Goal: Navigation & Orientation: Find specific page/section

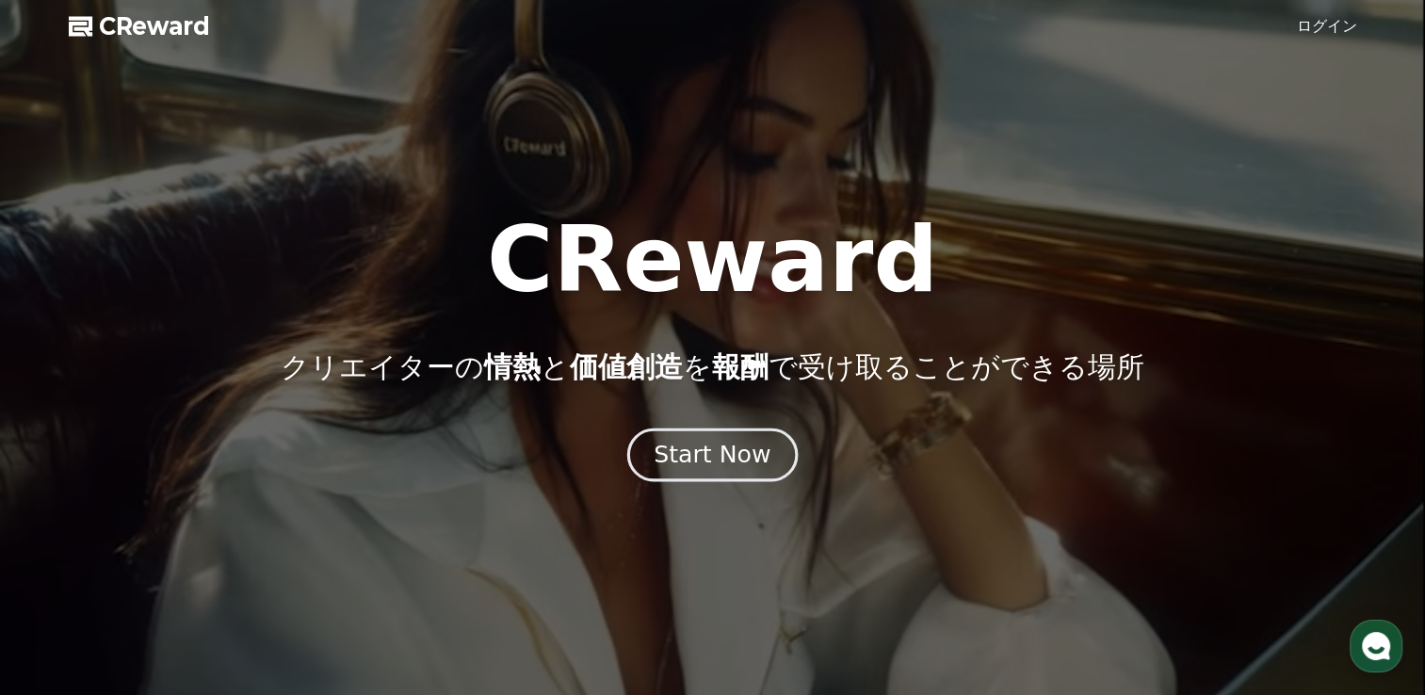
click at [704, 457] on div "Start Now" at bounding box center [712, 455] width 117 height 32
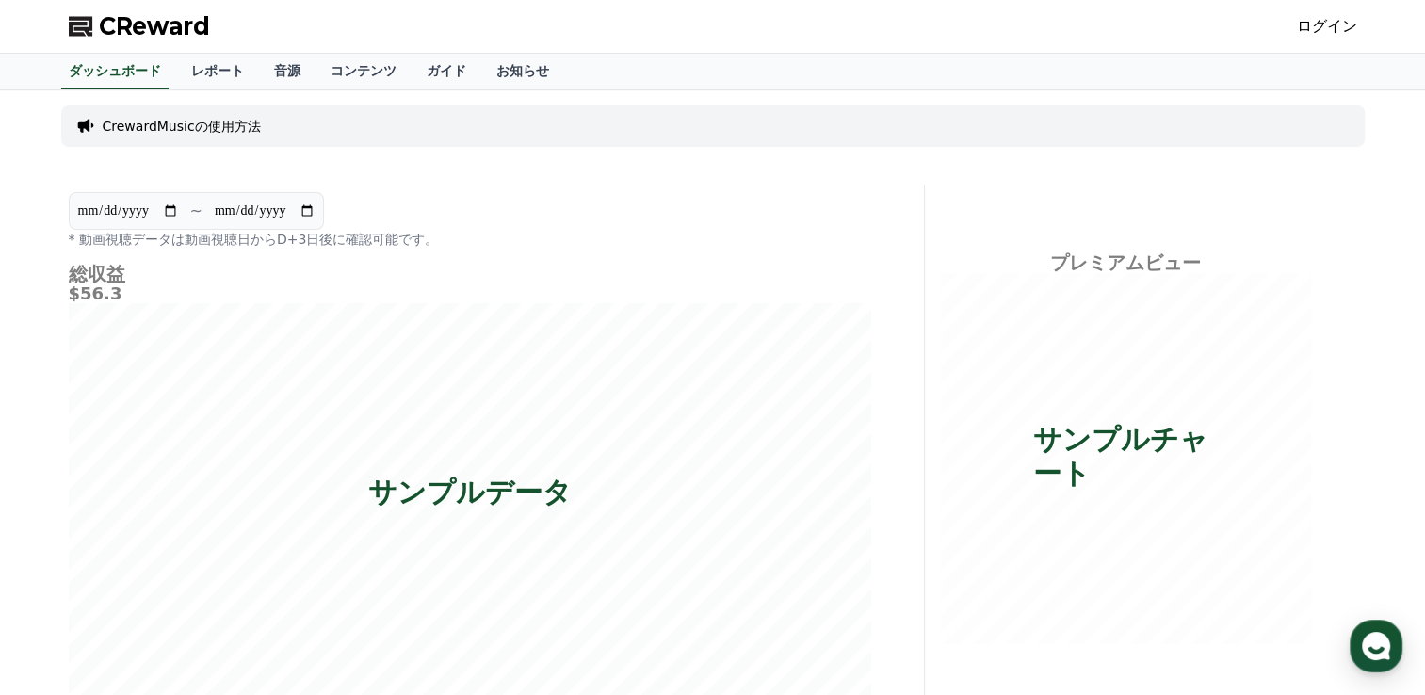
click at [1332, 23] on link "ログイン" at bounding box center [1327, 26] width 60 height 23
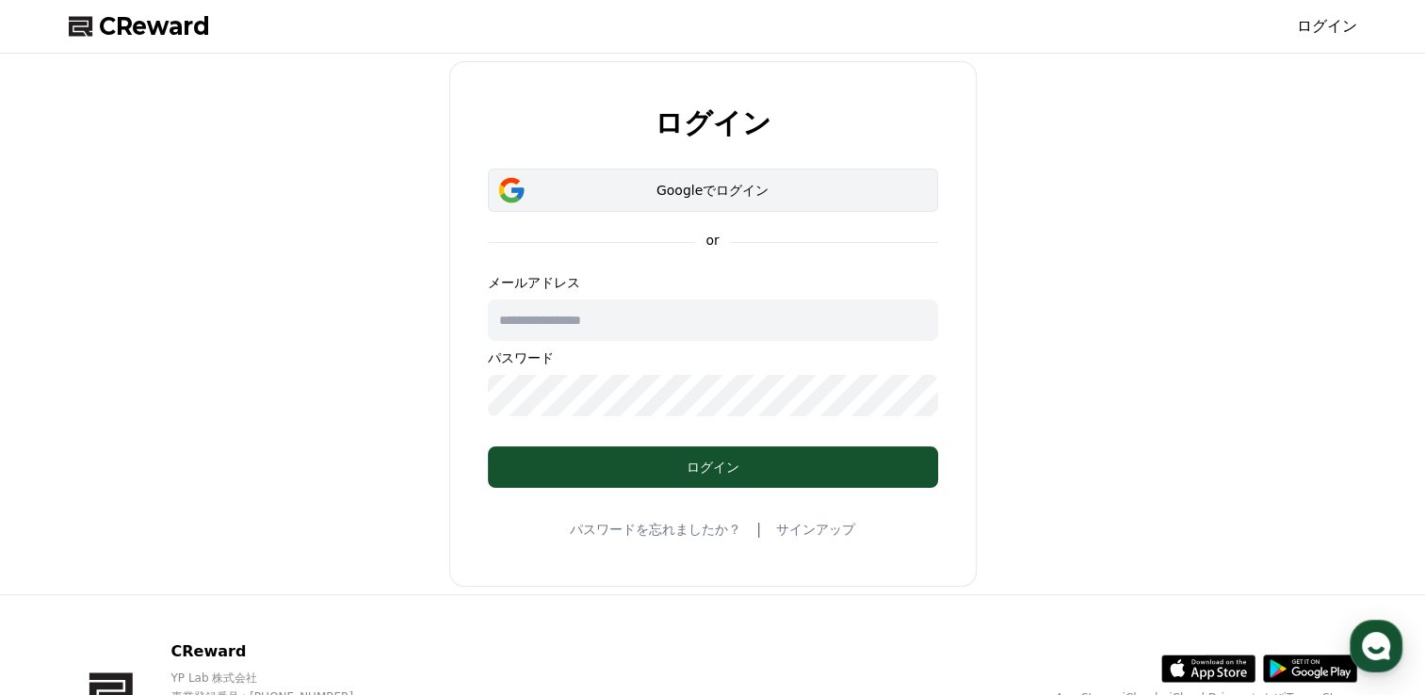
click at [759, 197] on div "Googleでログイン" at bounding box center [713, 190] width 396 height 19
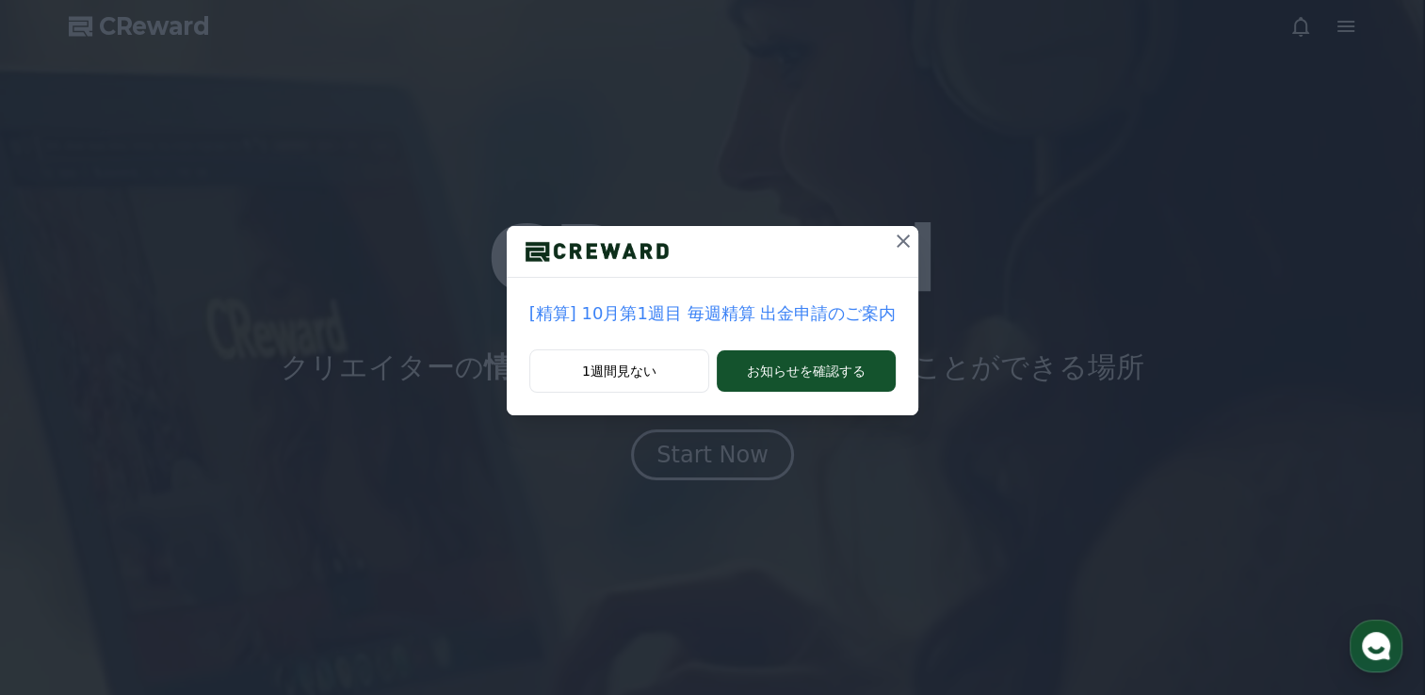
click at [893, 230] on icon at bounding box center [903, 241] width 23 height 23
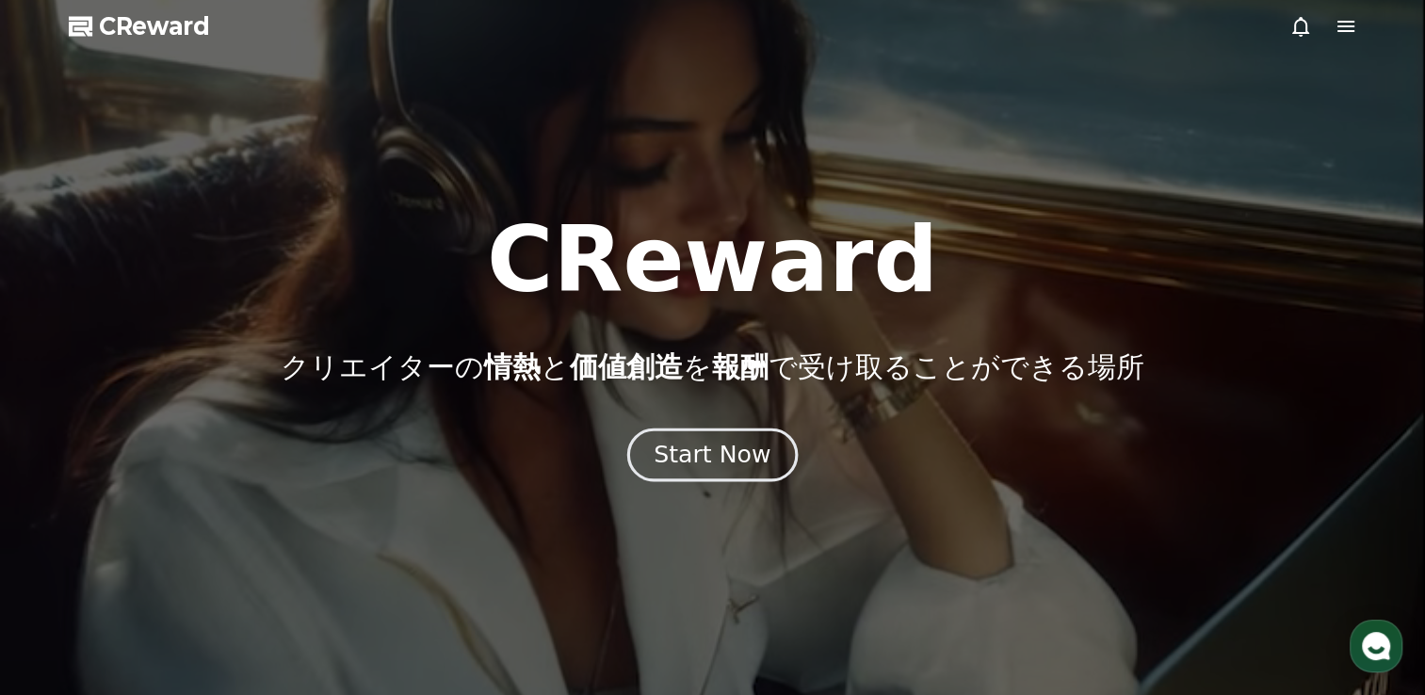
click at [715, 455] on div "Start Now" at bounding box center [712, 455] width 117 height 32
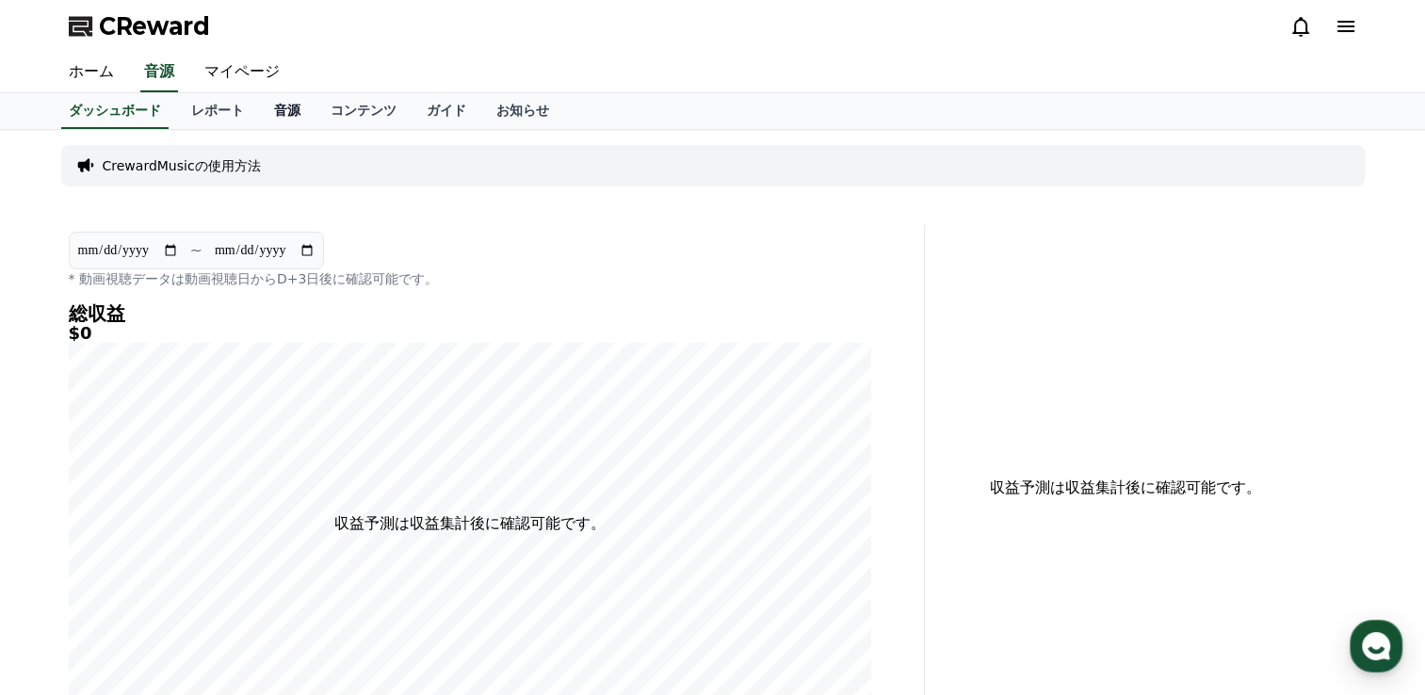
click at [259, 112] on link "音源" at bounding box center [287, 111] width 57 height 36
